Goal: Information Seeking & Learning: Learn about a topic

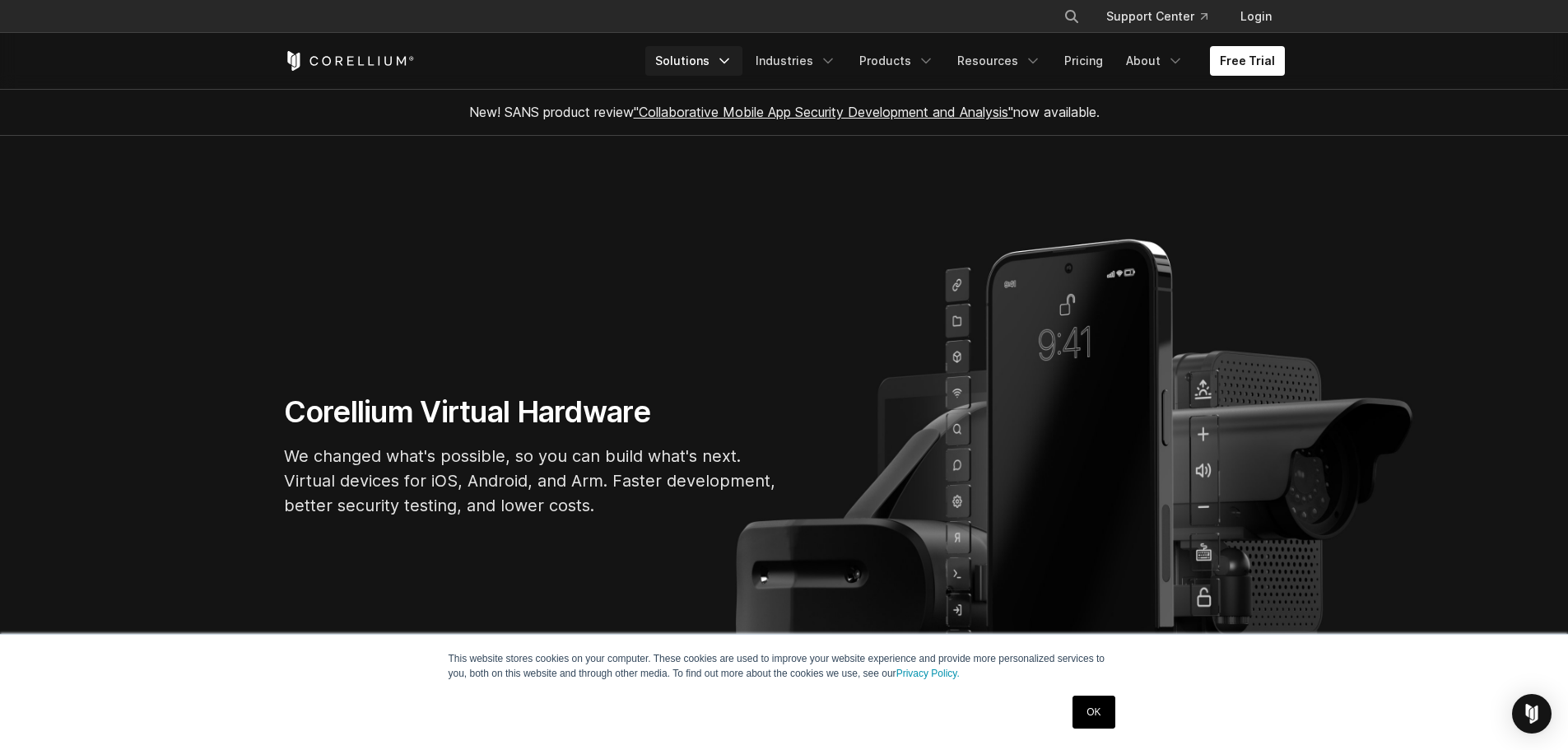
click at [728, 66] on link "Solutions" at bounding box center [693, 61] width 97 height 30
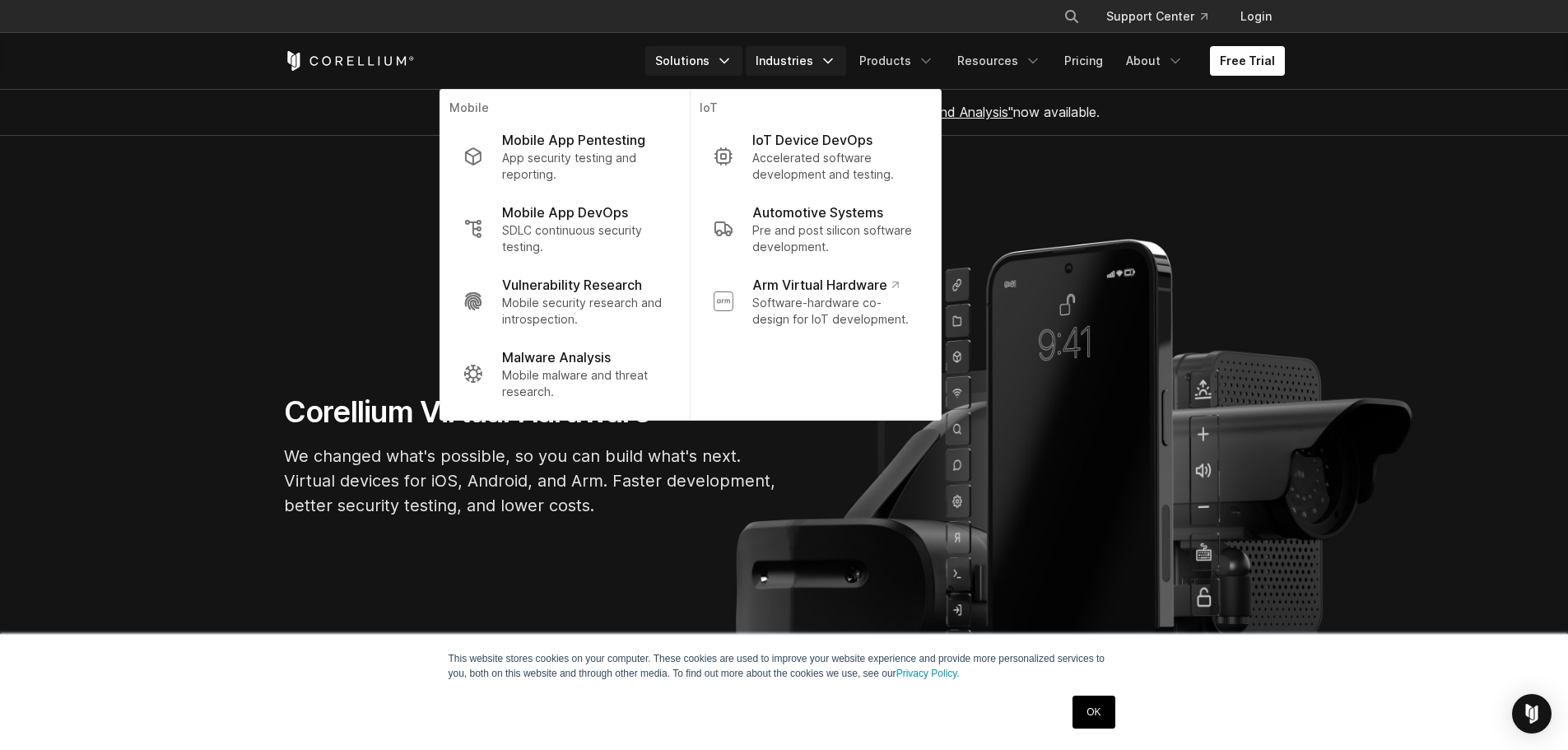
click at [809, 67] on link "Industries" at bounding box center [795, 61] width 100 height 30
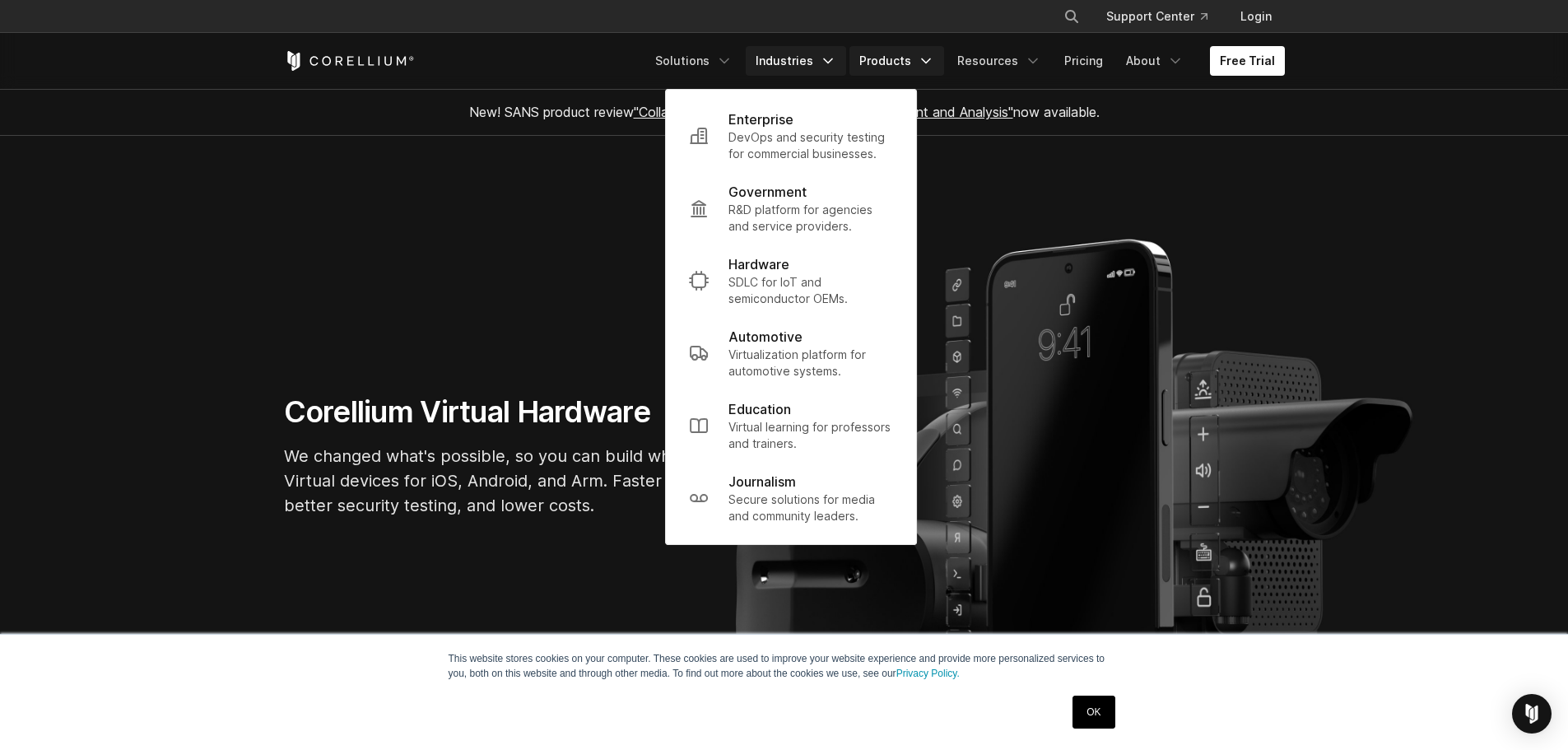
click at [913, 65] on link "Products" at bounding box center [897, 61] width 95 height 30
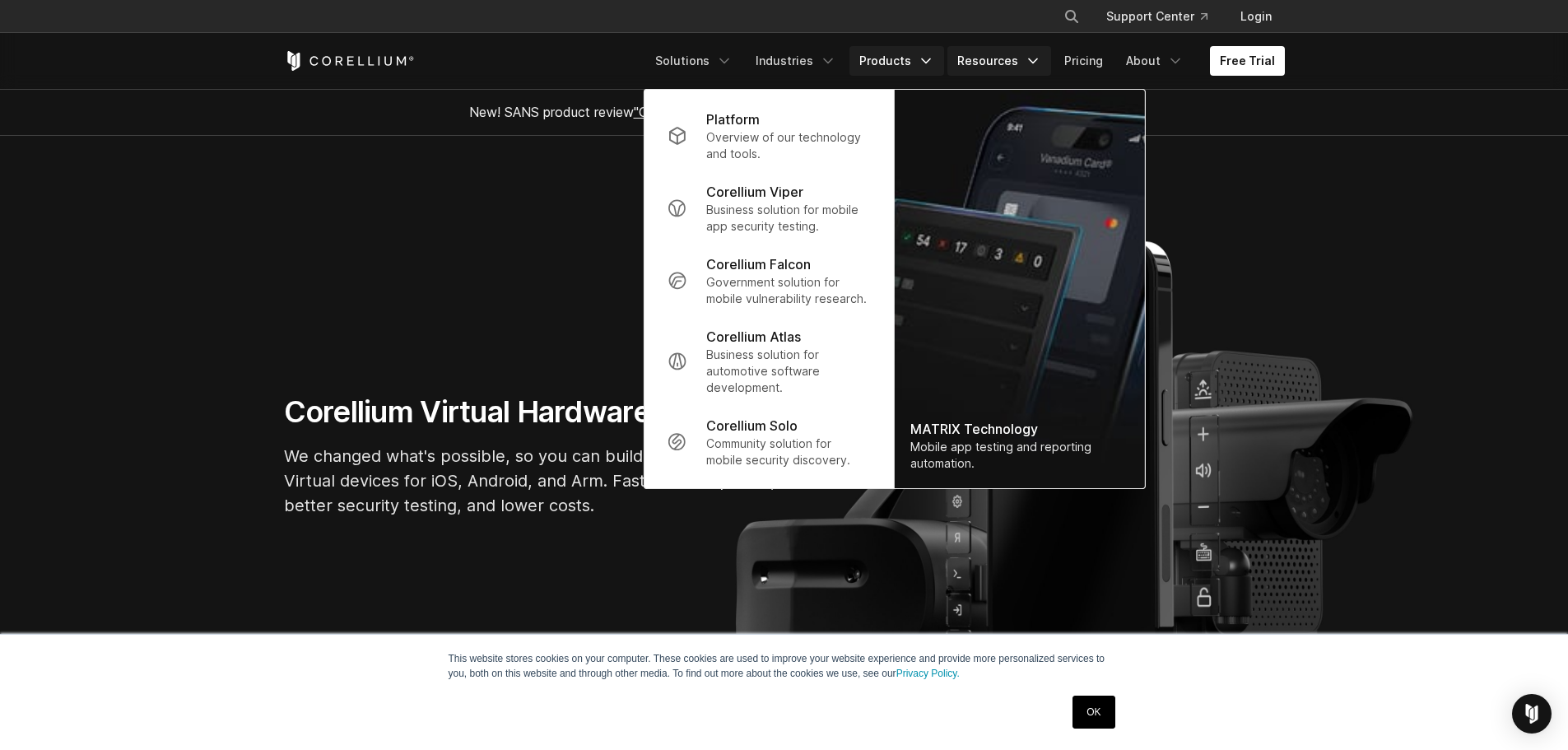
click at [990, 65] on link "Resources" at bounding box center [998, 61] width 104 height 30
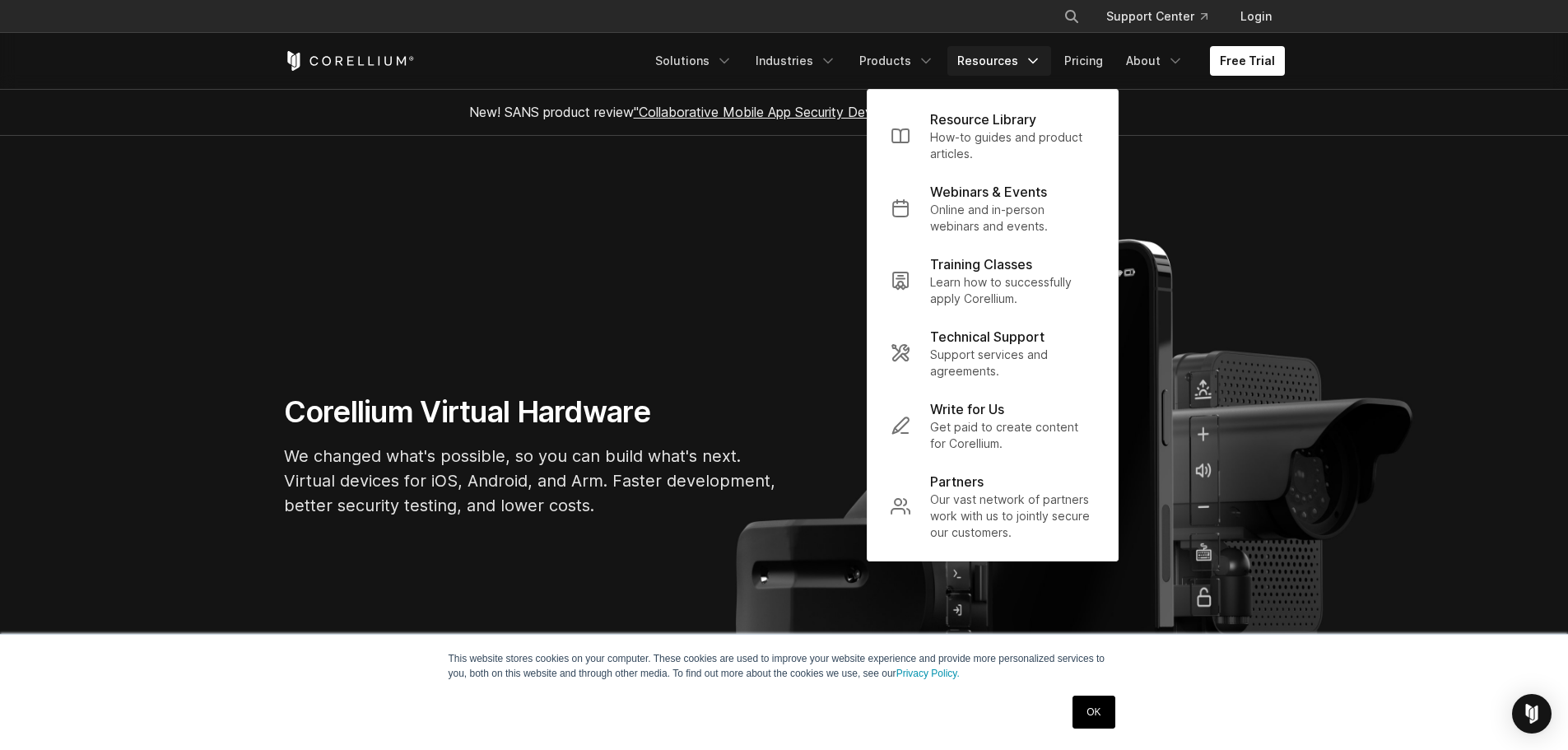
click at [990, 65] on link "Resources" at bounding box center [998, 61] width 104 height 30
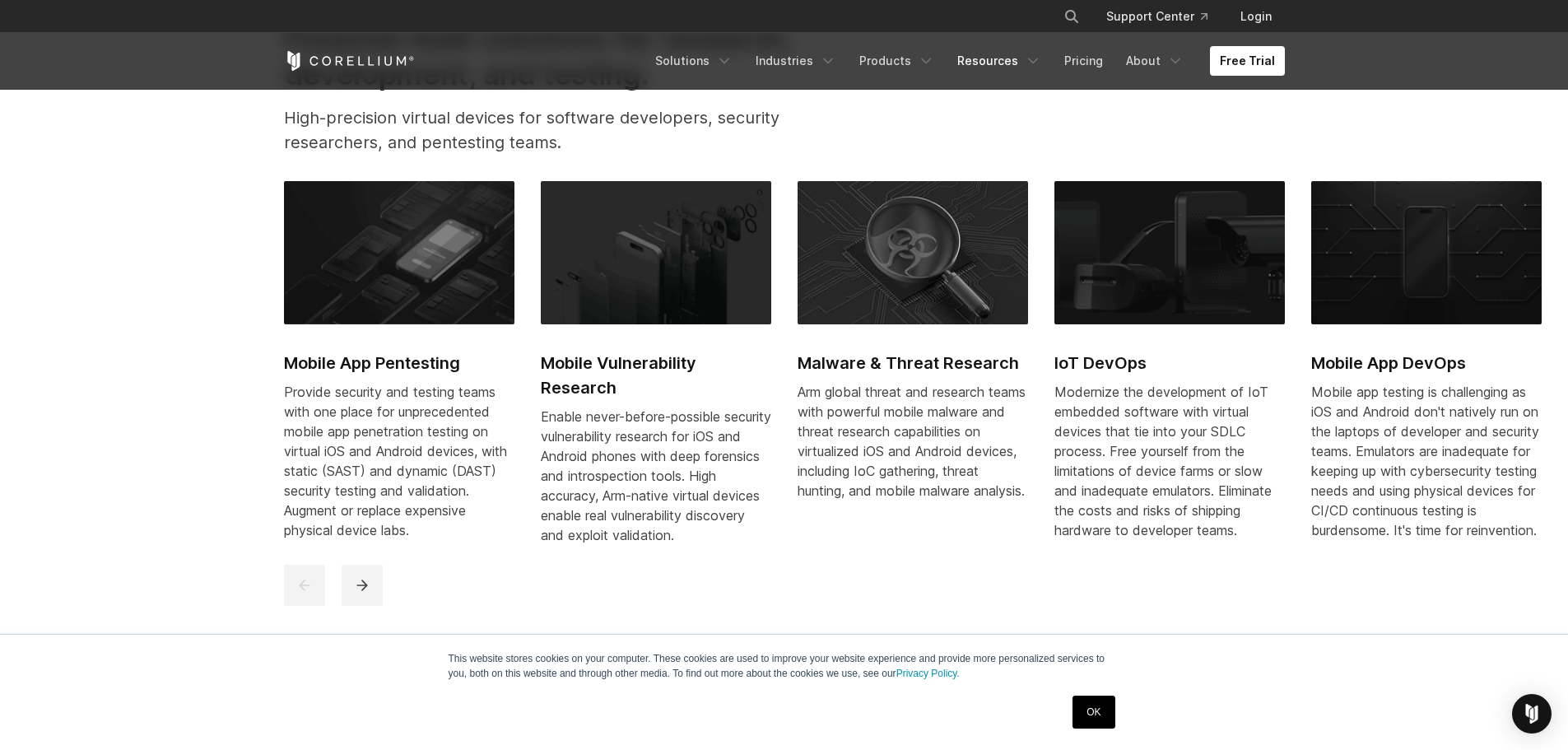
scroll to position [823, 0]
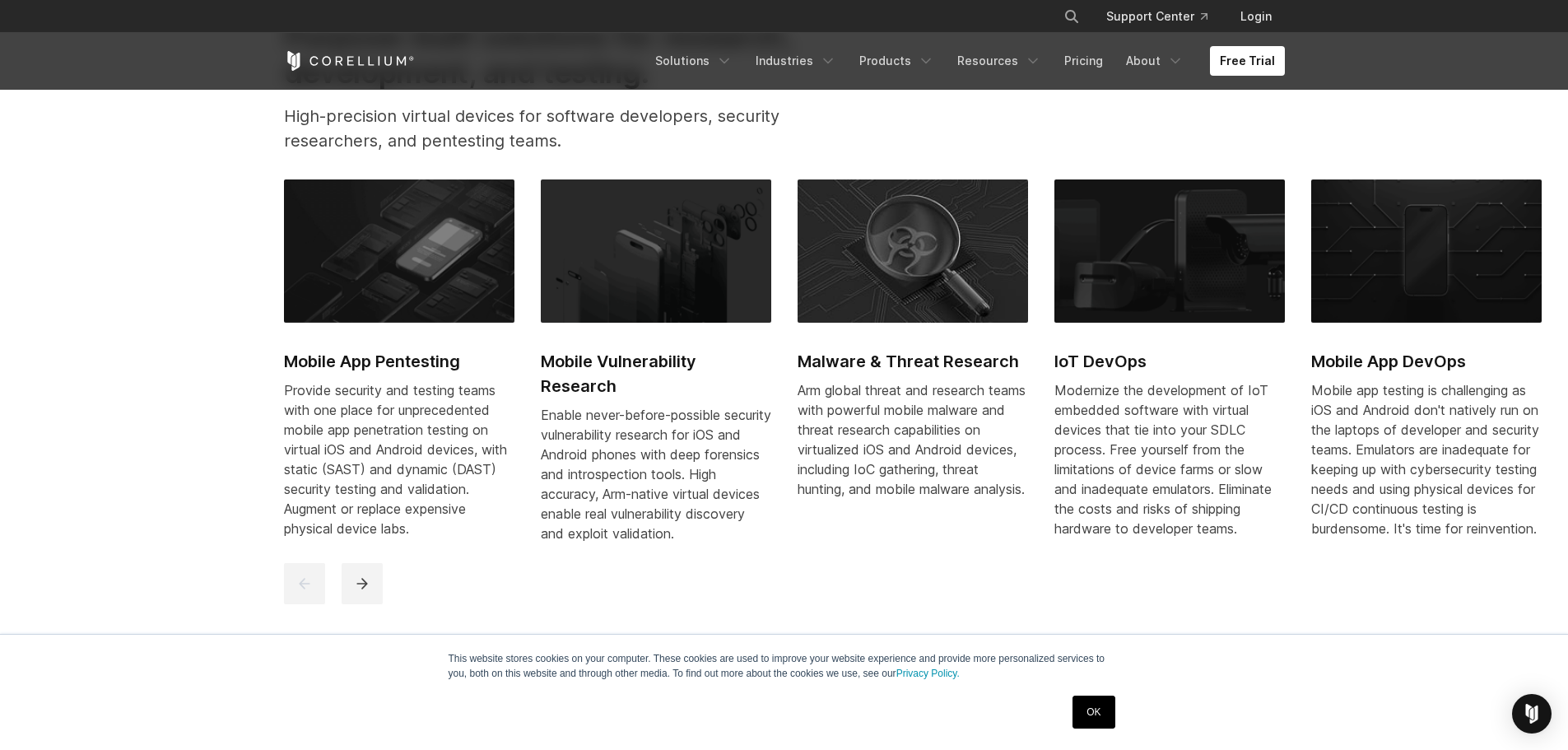
click at [1099, 714] on link "OK" at bounding box center [1094, 711] width 42 height 33
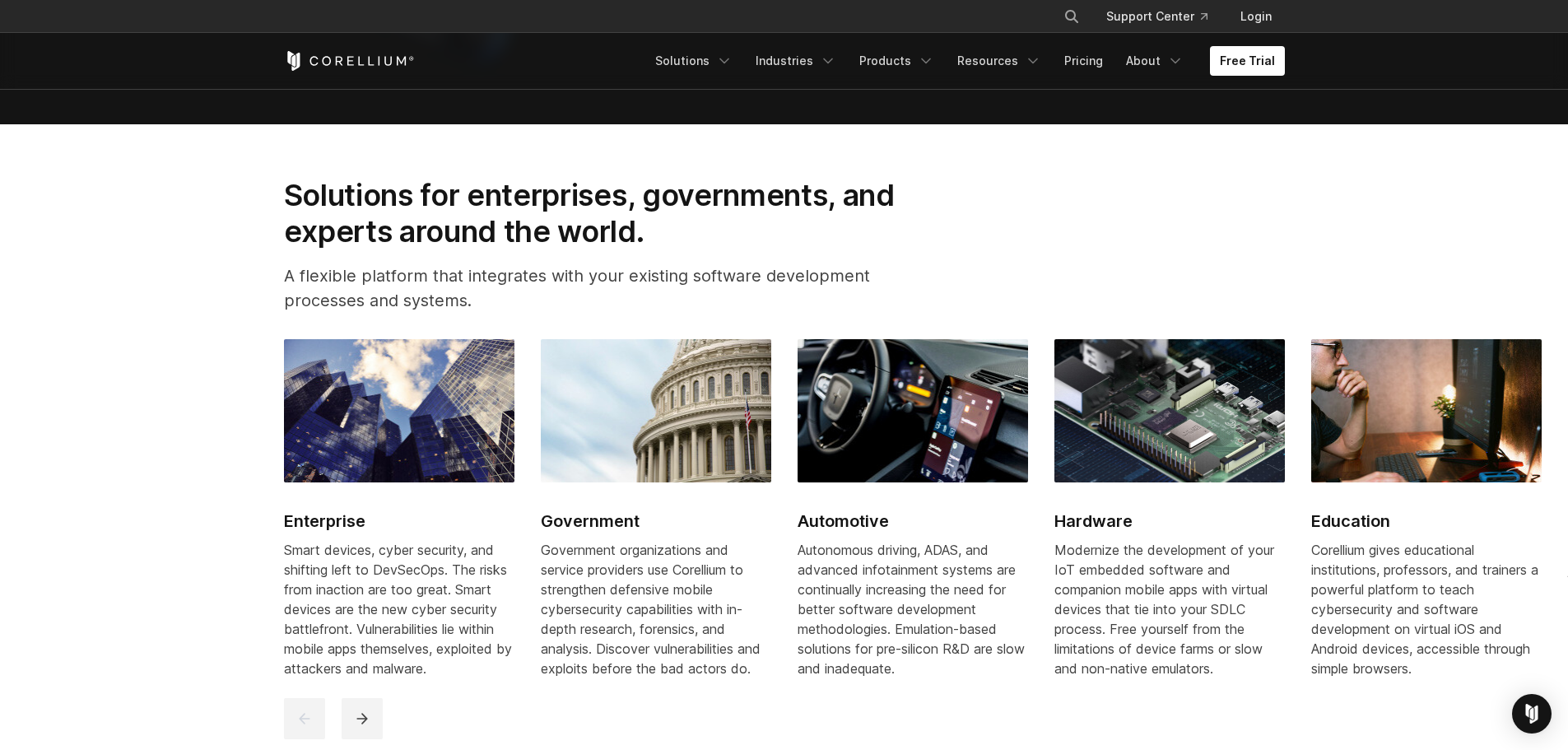
scroll to position [1893, 0]
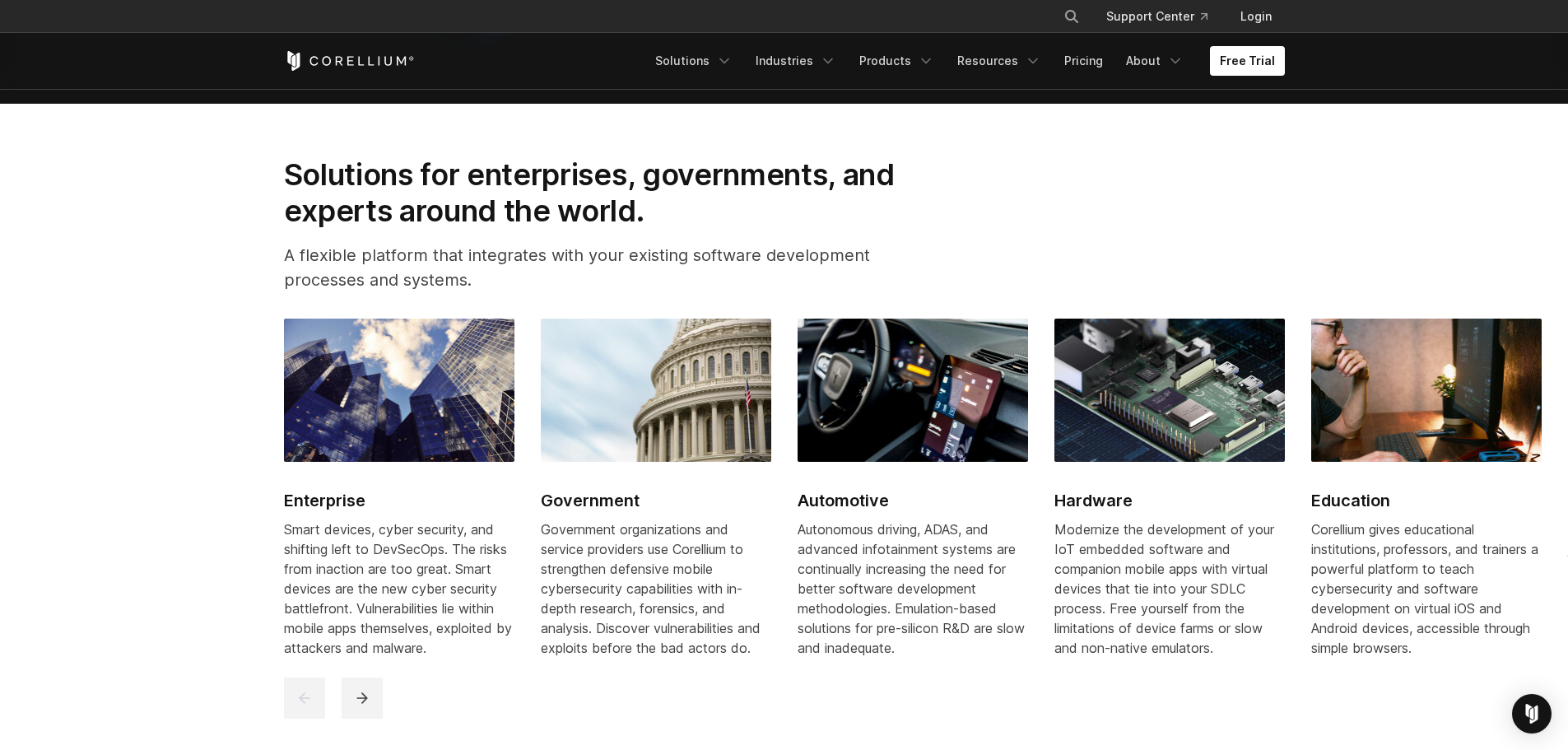
click at [626, 455] on img at bounding box center [656, 390] width 231 height 144
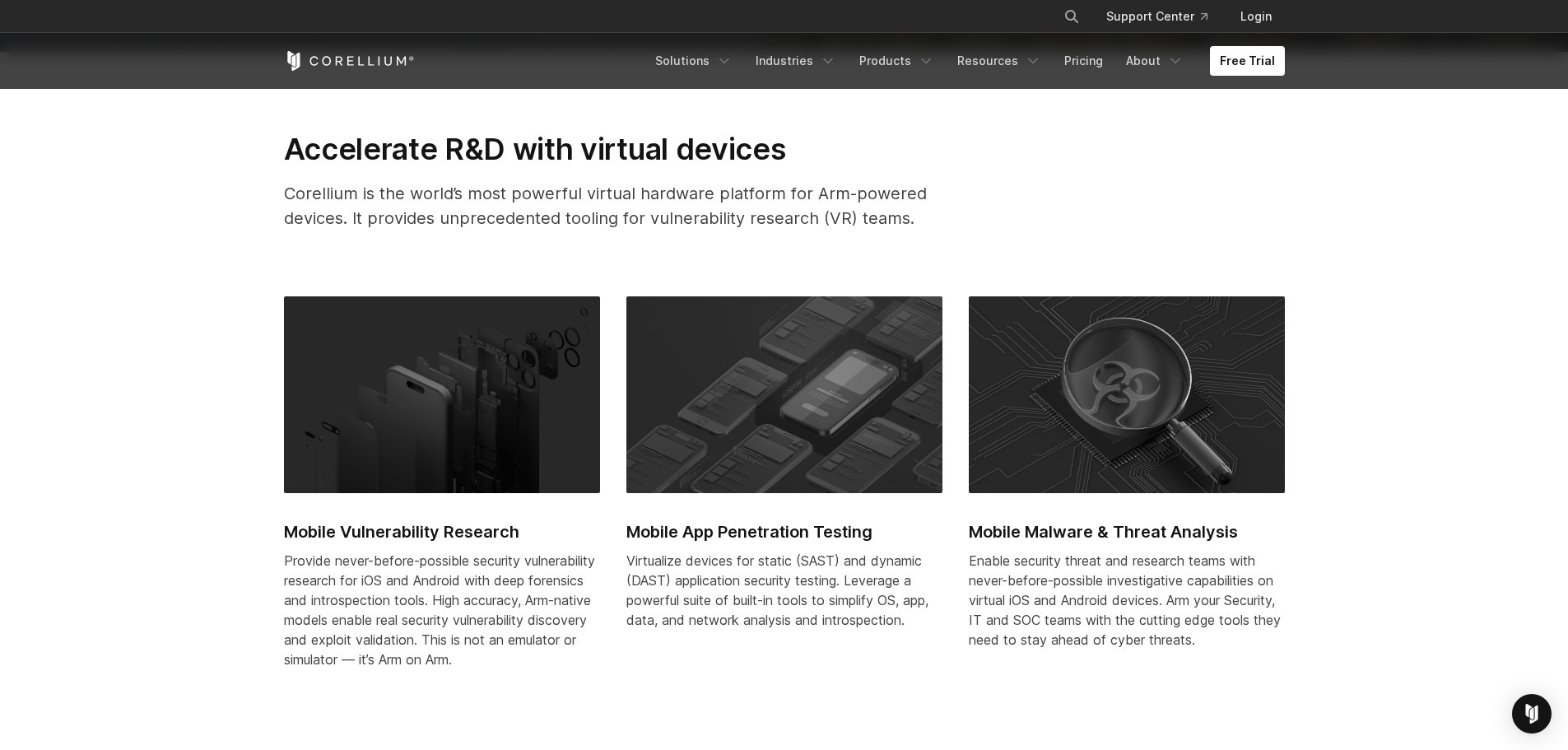
scroll to position [741, 0]
